Goal: Information Seeking & Learning: Learn about a topic

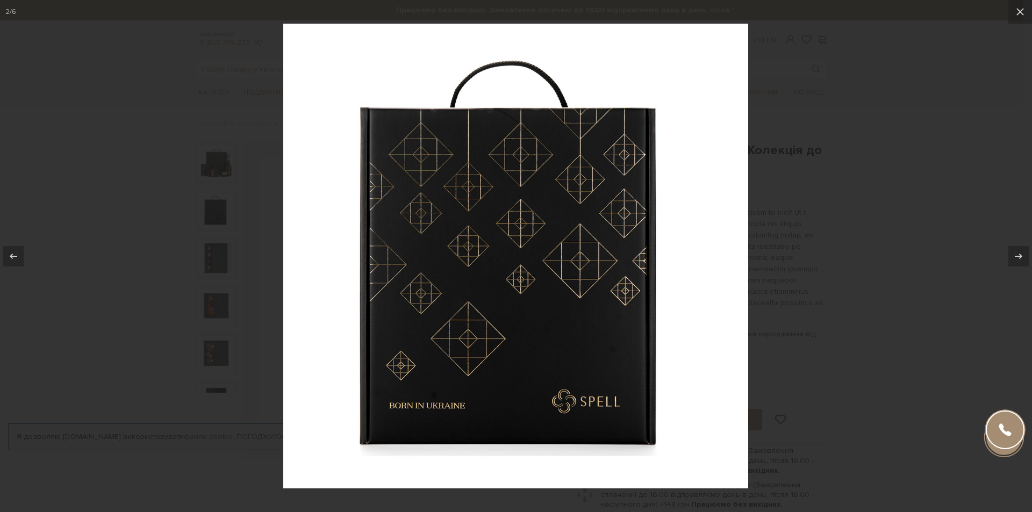
click at [778, 303] on div at bounding box center [516, 256] width 1032 height 512
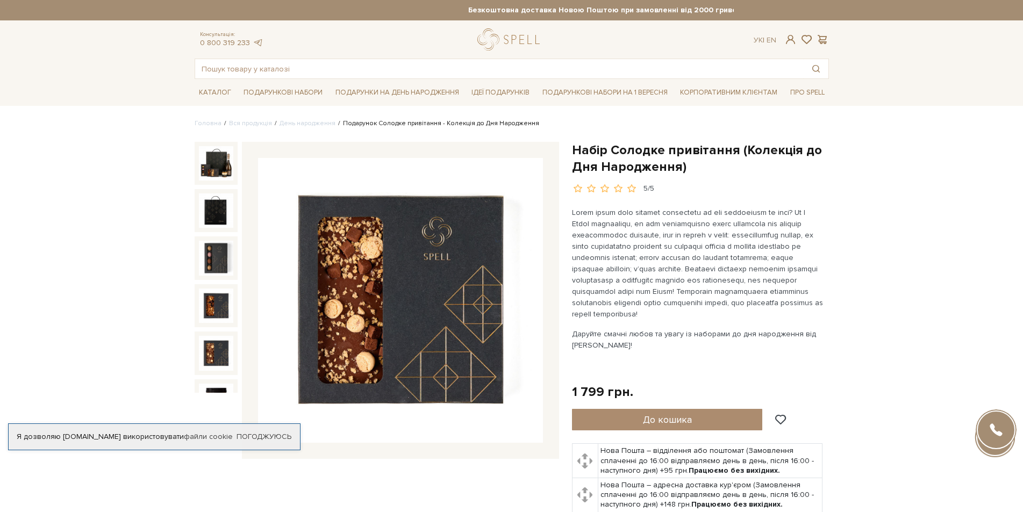
click at [217, 341] on img at bounding box center [216, 353] width 34 height 34
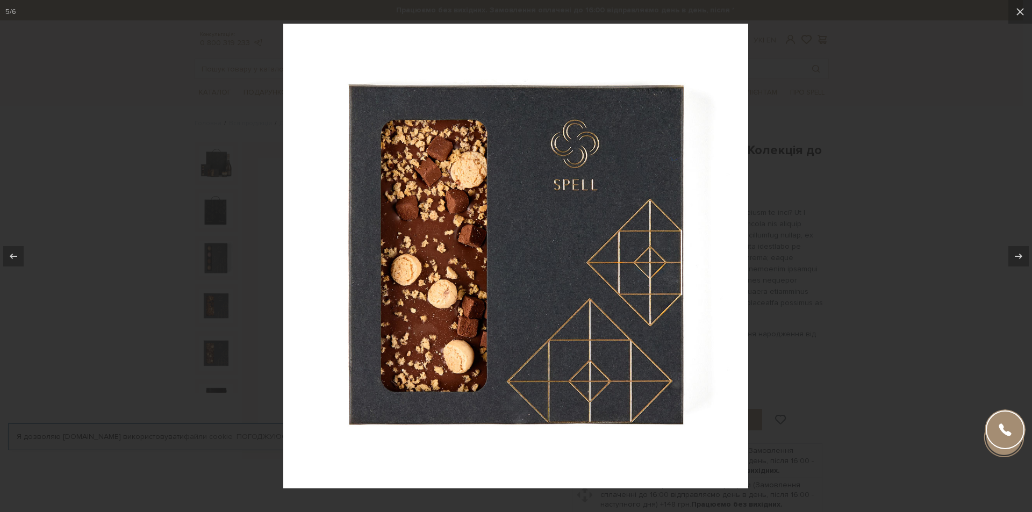
click at [912, 77] on div at bounding box center [516, 256] width 1032 height 512
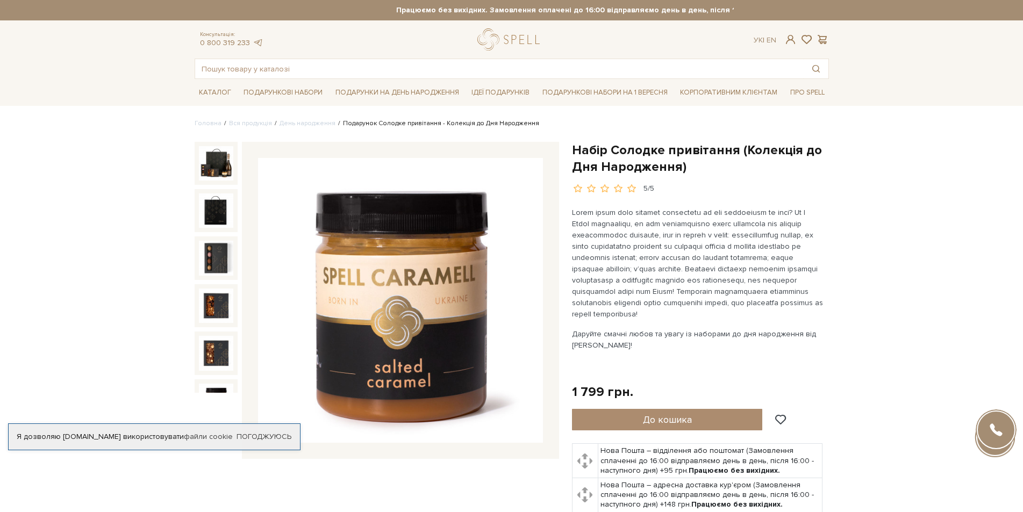
click at [215, 386] on img at bounding box center [216, 401] width 34 height 34
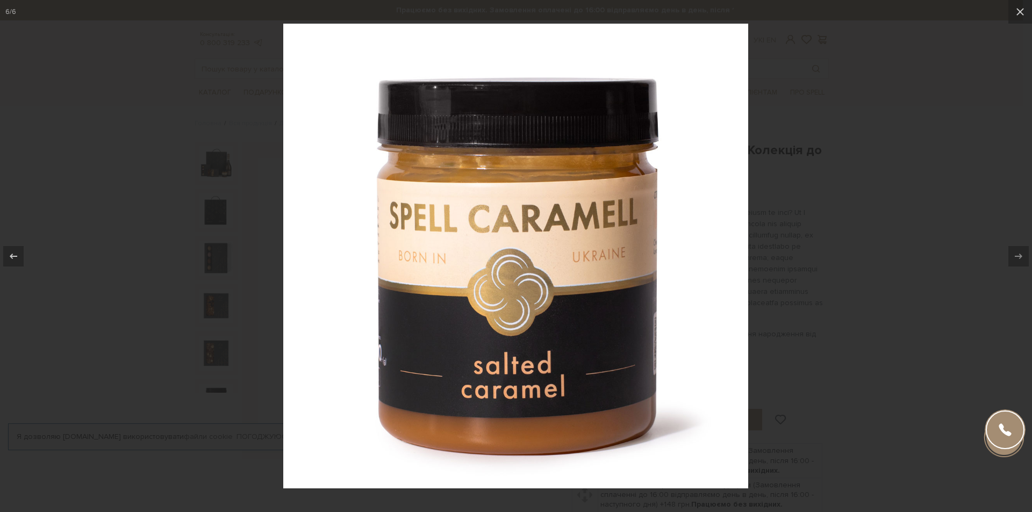
click at [149, 195] on div at bounding box center [516, 256] width 1032 height 512
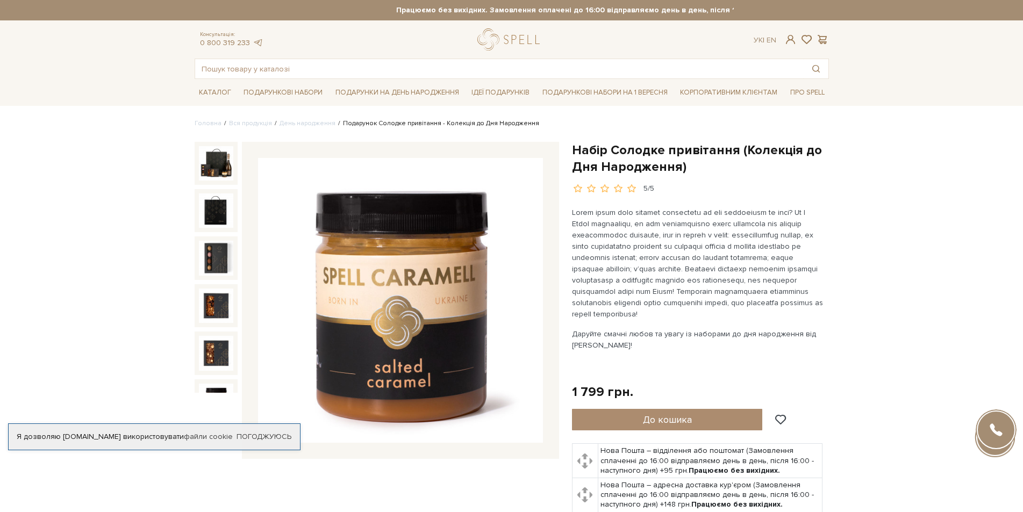
scroll to position [13, 0]
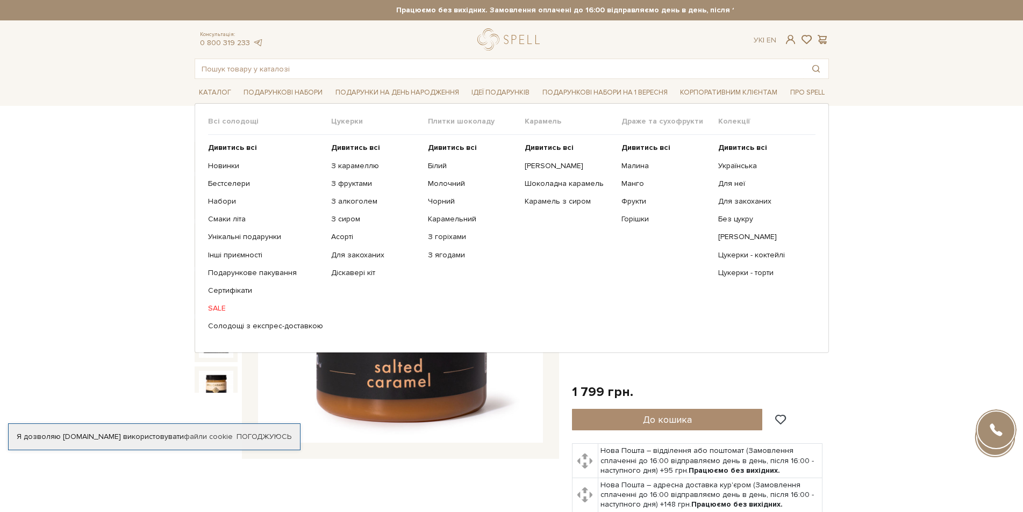
click at [211, 134] on div "Всі солодощі" at bounding box center [269, 126] width 123 height 18
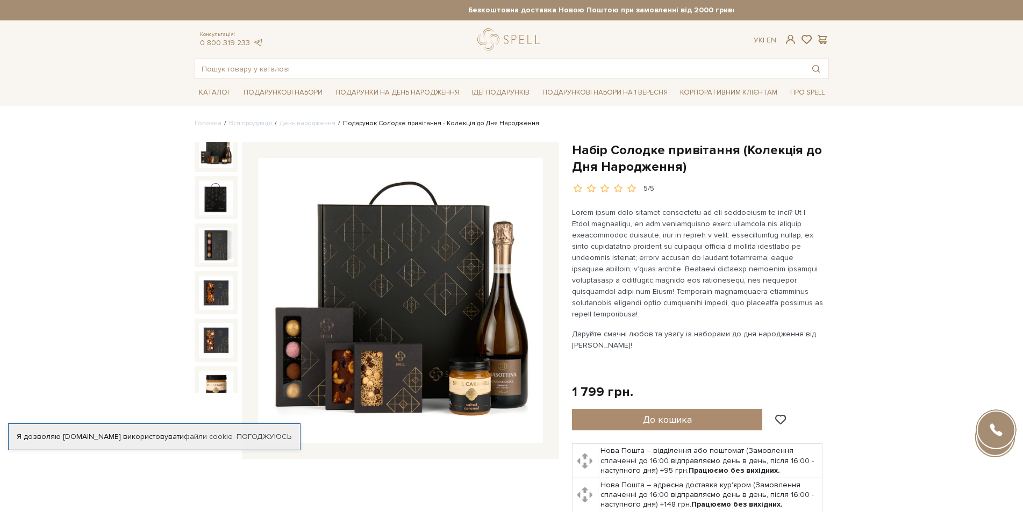
click at [215, 147] on img at bounding box center [216, 150] width 34 height 34
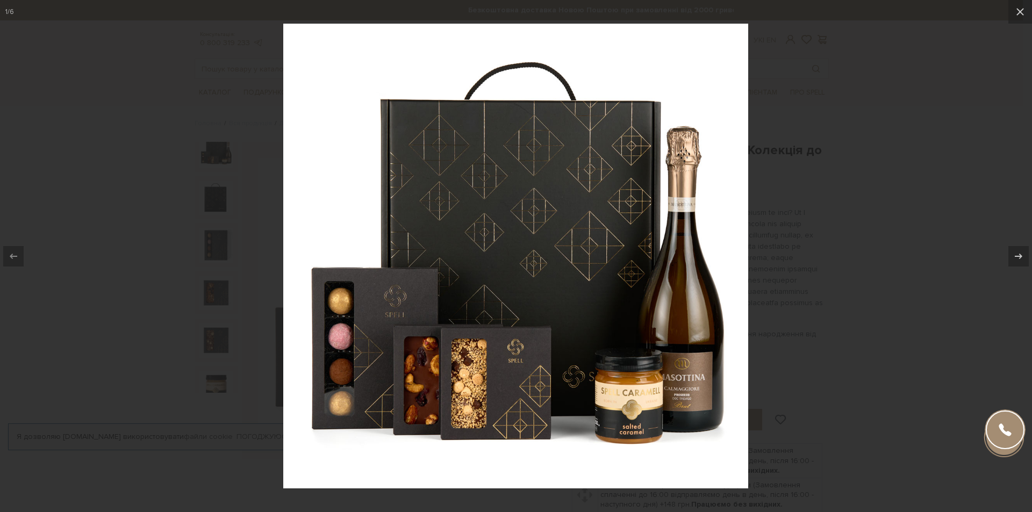
click at [59, 140] on div at bounding box center [516, 256] width 1032 height 512
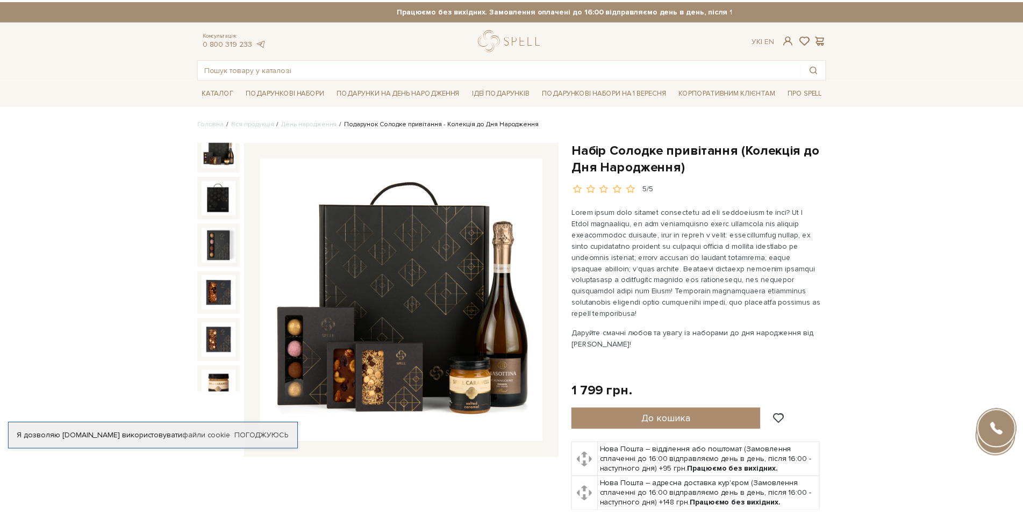
scroll to position [4, 0]
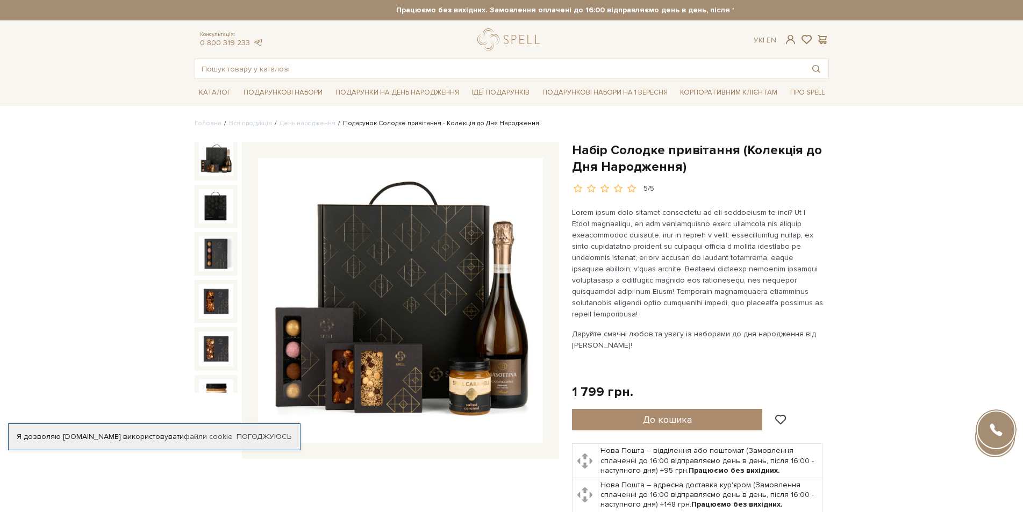
click at [218, 149] on img at bounding box center [216, 159] width 34 height 34
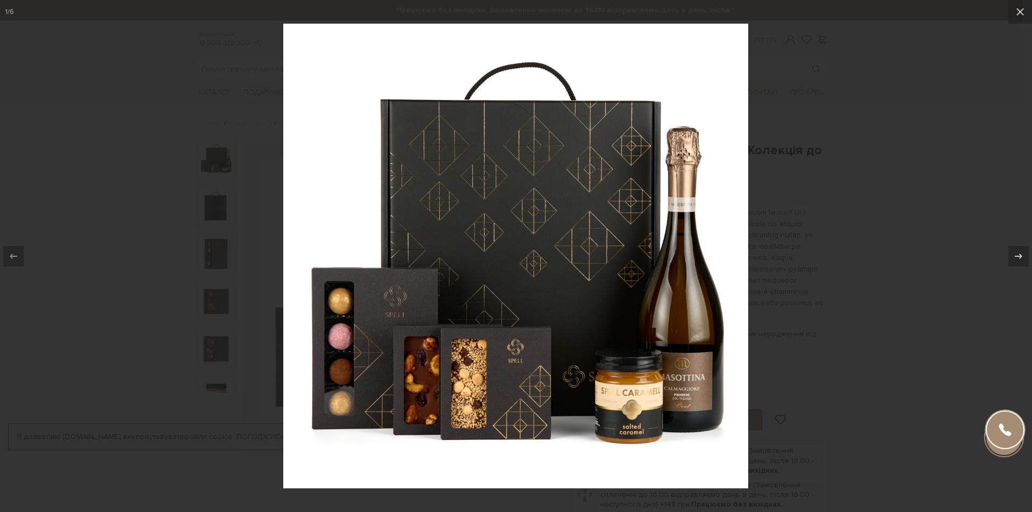
click at [100, 189] on div at bounding box center [516, 256] width 1032 height 512
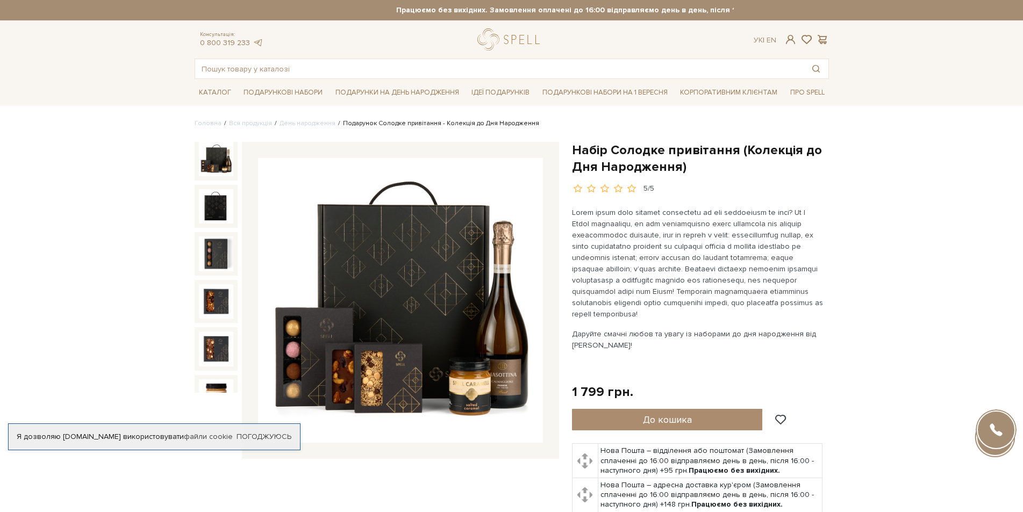
click at [219, 161] on img at bounding box center [216, 159] width 34 height 34
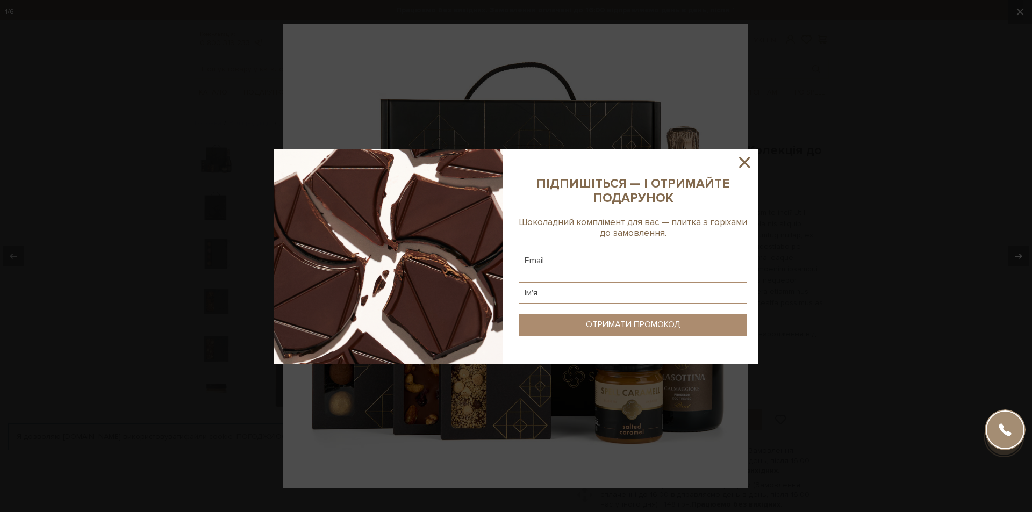
click at [745, 158] on icon at bounding box center [744, 162] width 18 height 18
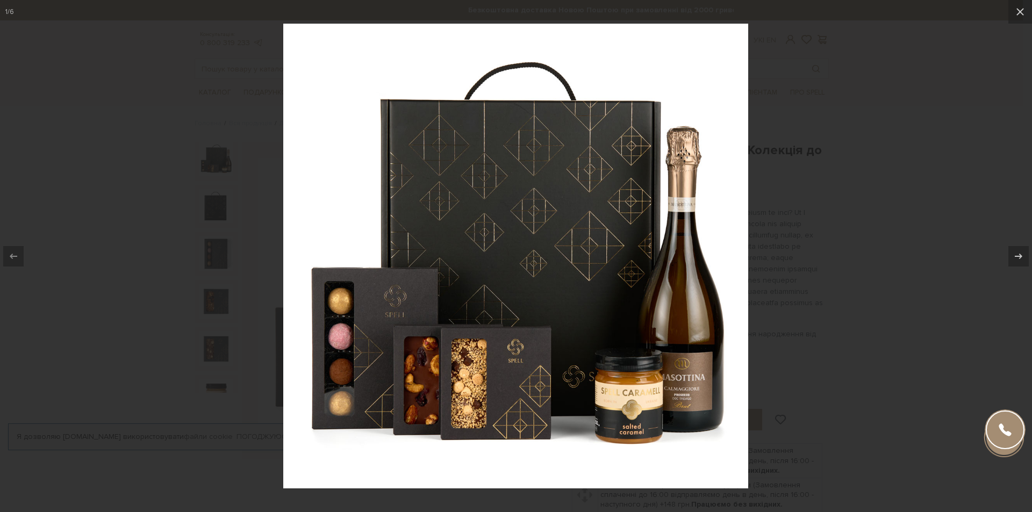
drag, startPoint x: 823, startPoint y: 197, endPoint x: 568, endPoint y: 196, distance: 254.7
click at [817, 198] on div at bounding box center [516, 256] width 1032 height 512
click at [87, 142] on div at bounding box center [516, 256] width 1032 height 512
